Goal: Information Seeking & Learning: Learn about a topic

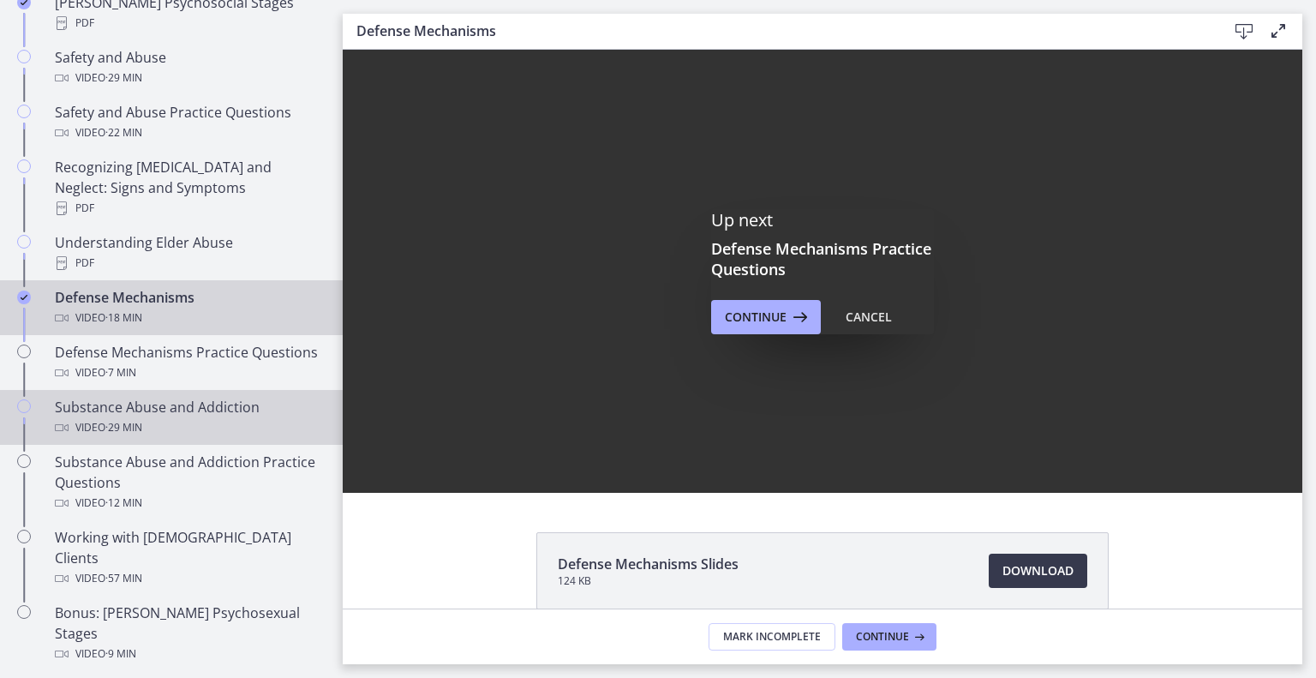
scroll to position [794, 0]
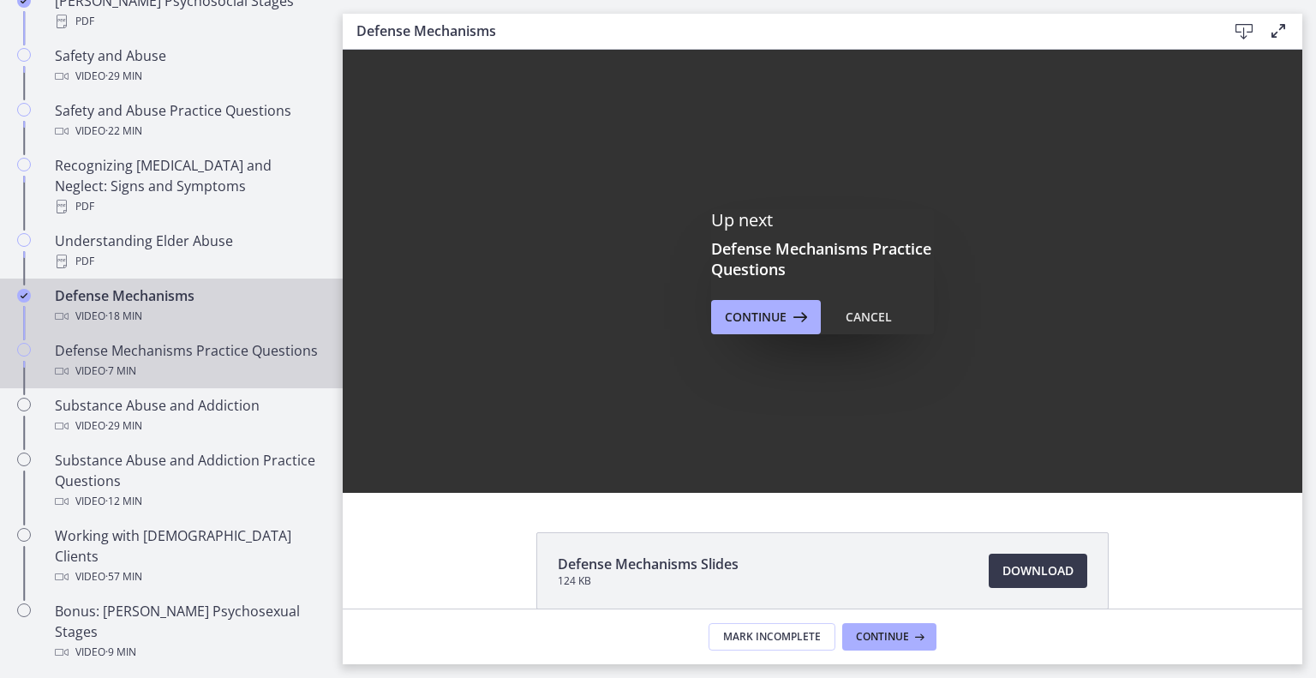
click at [193, 340] on div "Defense Mechanisms Practice Questions Video · 7 min" at bounding box center [188, 360] width 267 height 41
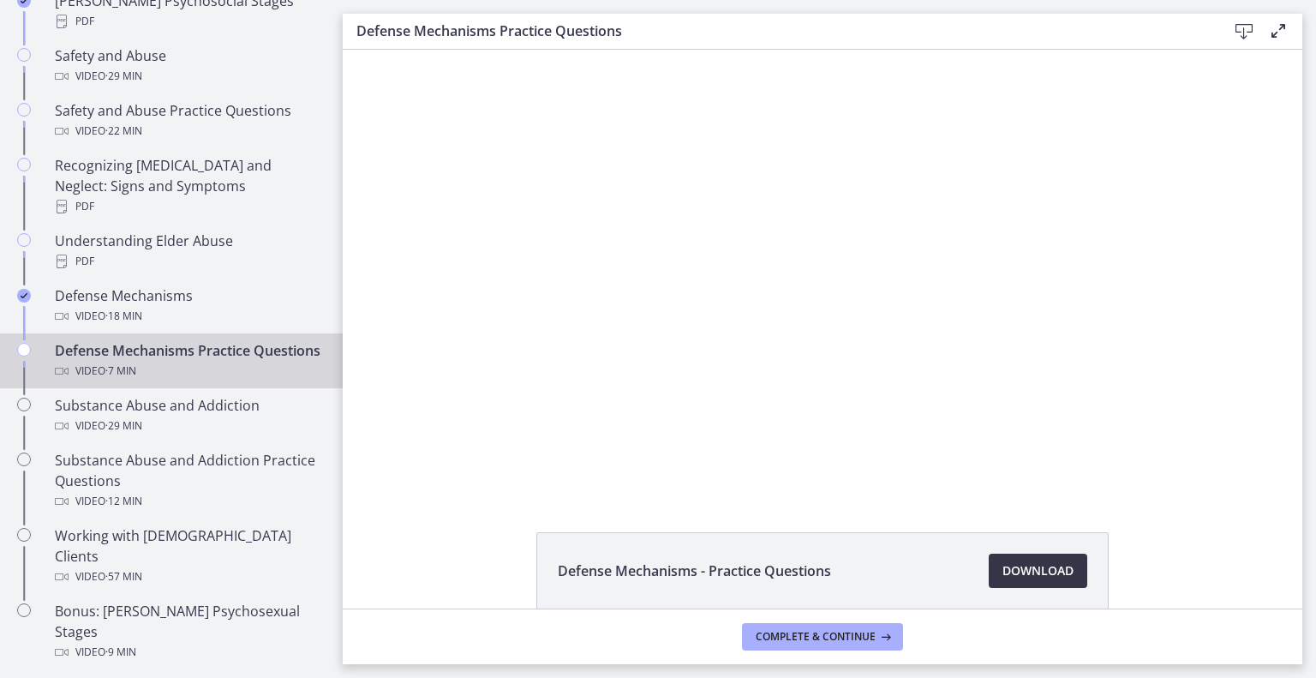
click at [1040, 561] on span "Download Opens in a new window" at bounding box center [1038, 571] width 71 height 21
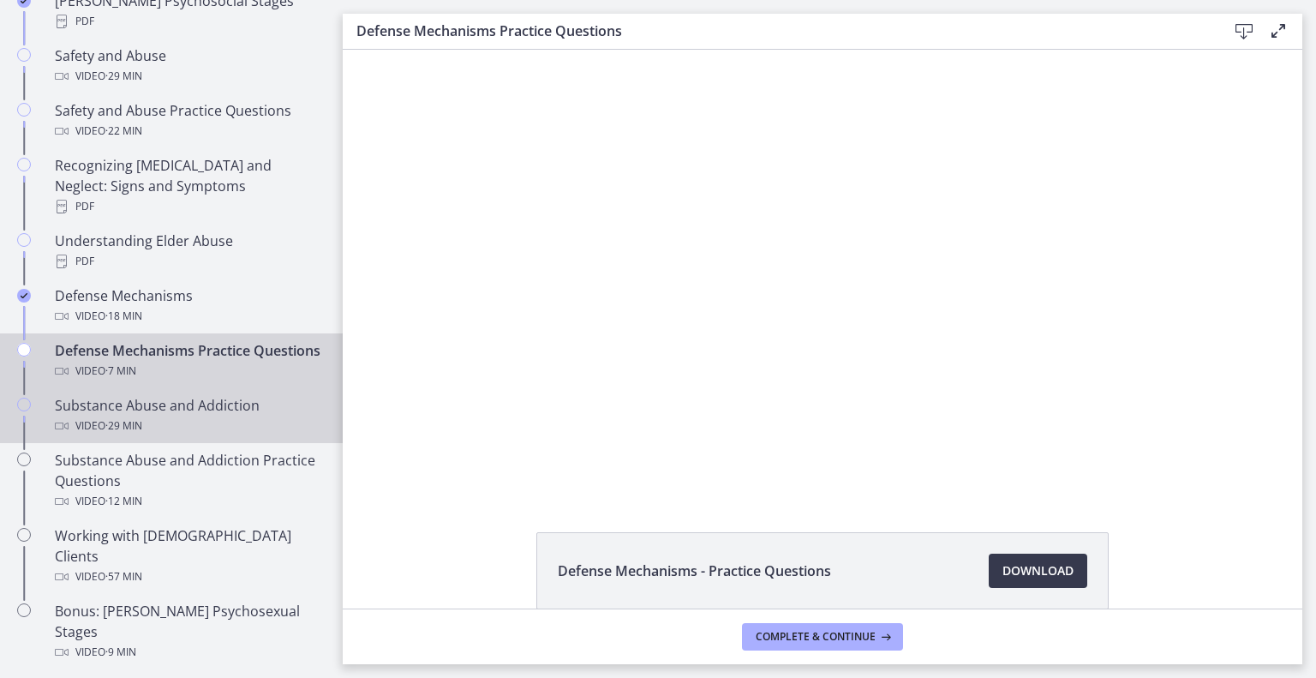
drag, startPoint x: 141, startPoint y: 421, endPoint x: 120, endPoint y: 410, distance: 23.4
click at [120, 410] on div "Substance Abuse and Addiction Video · 29 min" at bounding box center [188, 415] width 267 height 41
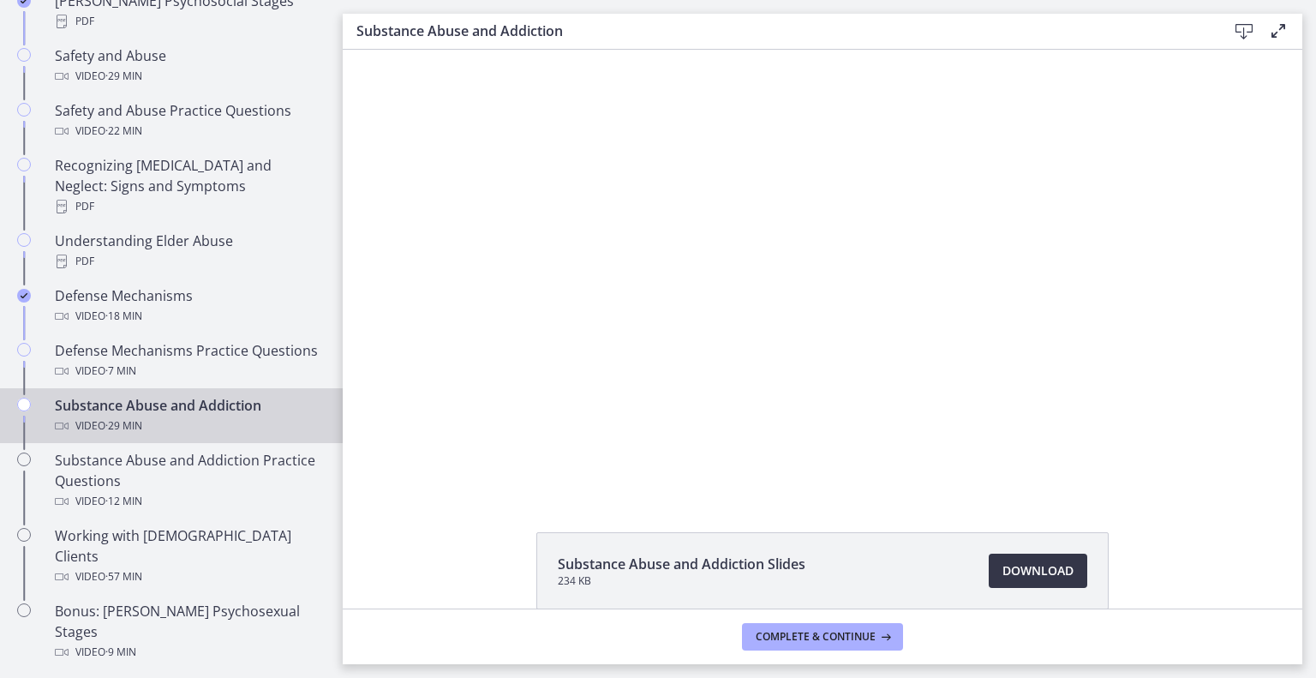
drag, startPoint x: 1041, startPoint y: 576, endPoint x: 1024, endPoint y: 564, distance: 20.9
click at [1024, 564] on span "Download Opens in a new window" at bounding box center [1038, 571] width 71 height 21
